Goal: Check status

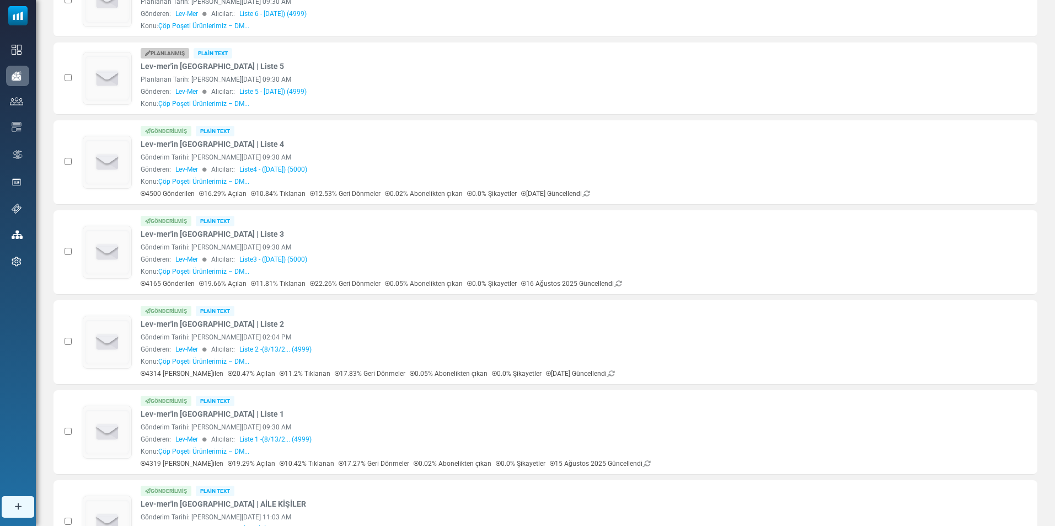
scroll to position [209, 0]
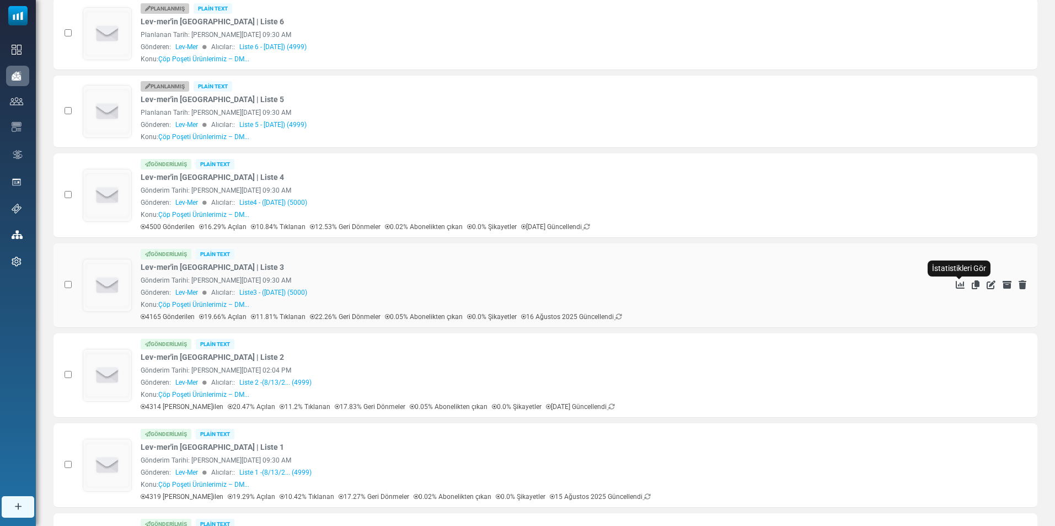
click at [961, 285] on icon "İstatistikleri Gör" at bounding box center [960, 284] width 9 height 9
click at [961, 194] on icon "İstatistikleri Gör" at bounding box center [960, 194] width 9 height 9
click at [959, 282] on icon "İstatistikleri Gör" at bounding box center [960, 284] width 9 height 9
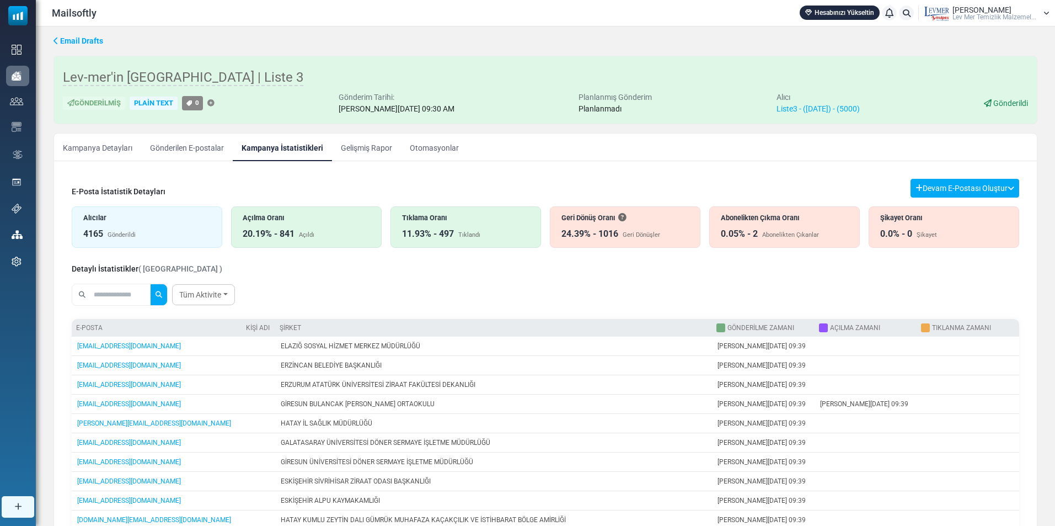
click at [794, 219] on div "Abonelikten Çıkma Oranı" at bounding box center [784, 217] width 127 height 10
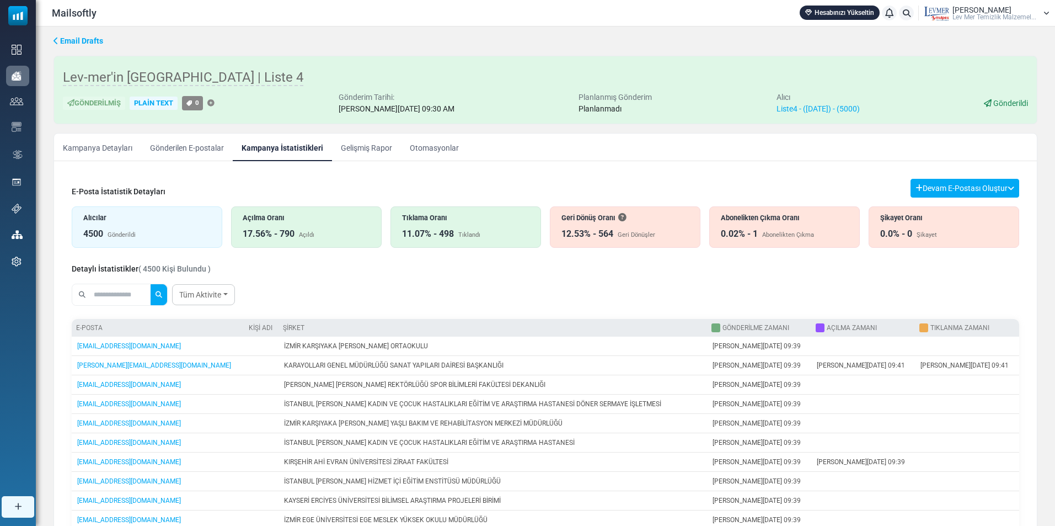
click at [784, 229] on div "0.02% - 1 Abonelikten Çıkma" at bounding box center [784, 233] width 127 height 13
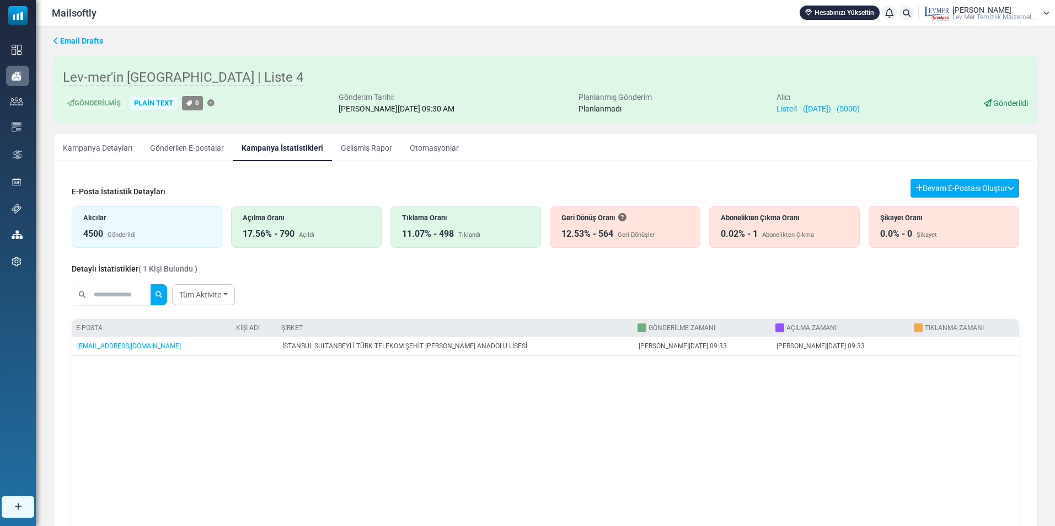
click at [180, 226] on div "Alıcılar 4500 Gönderildi" at bounding box center [147, 226] width 151 height 41
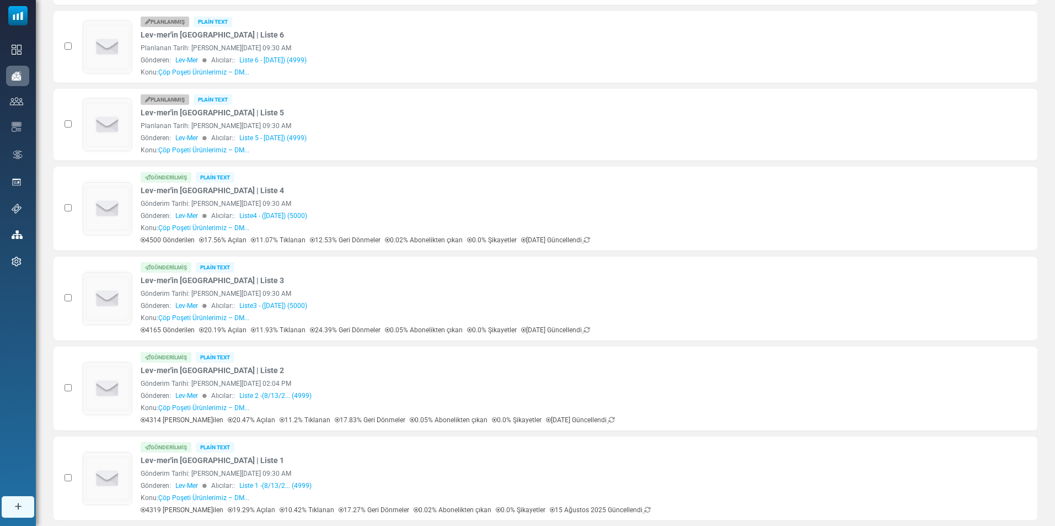
scroll to position [209, 0]
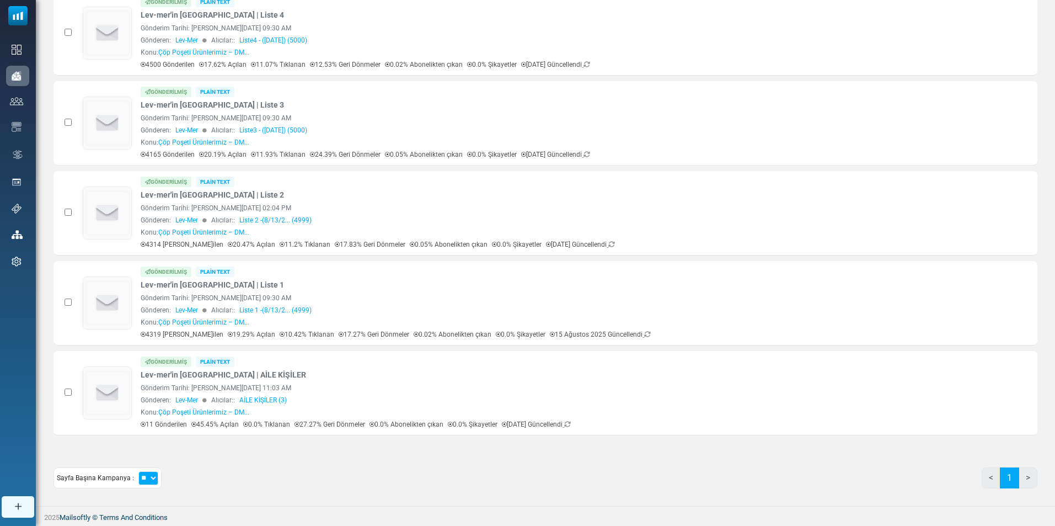
scroll to position [226, 0]
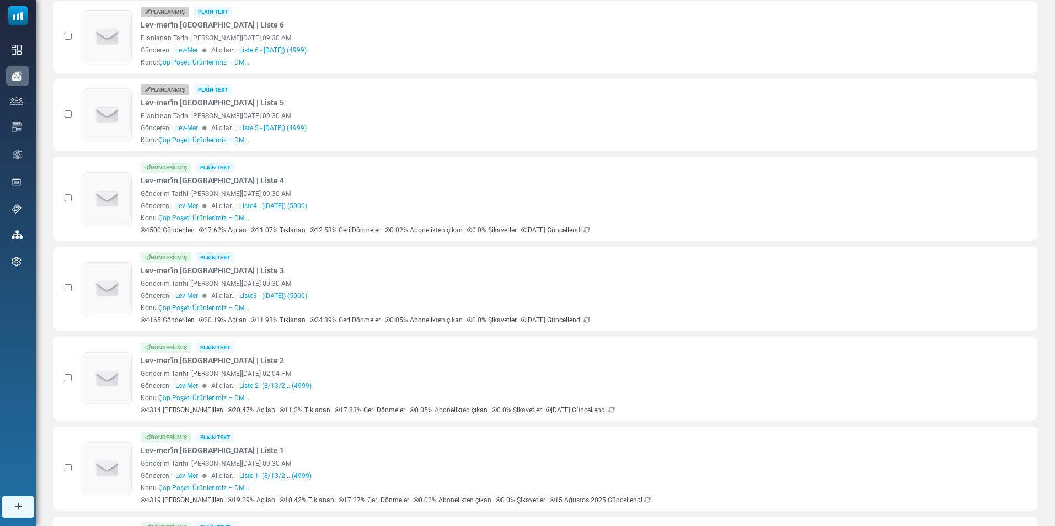
scroll to position [226, 0]
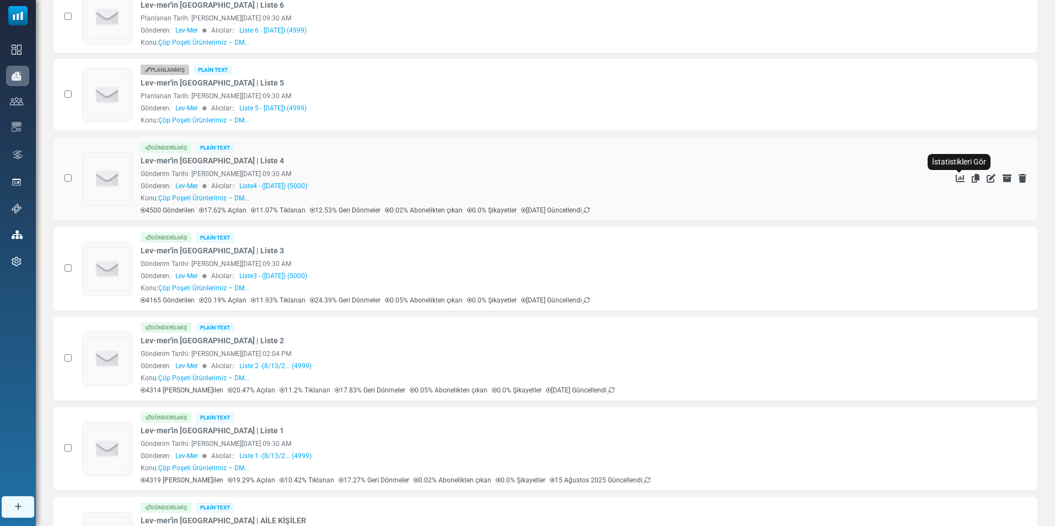
click at [961, 178] on icon "İstatistikleri Gör" at bounding box center [960, 178] width 9 height 9
